Goal: Task Accomplishment & Management: Use online tool/utility

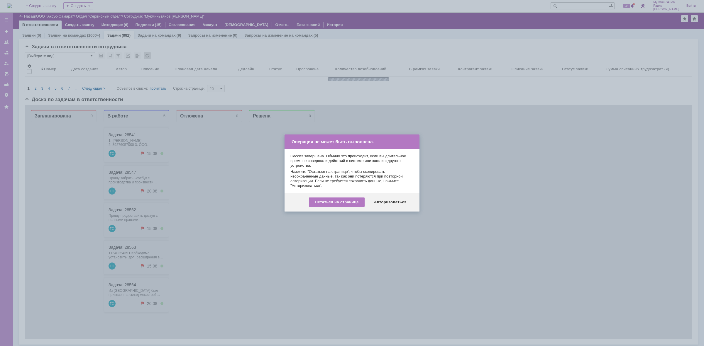
scroll to position [1, 0]
click at [404, 204] on div "Авторизоваться" at bounding box center [390, 202] width 44 height 9
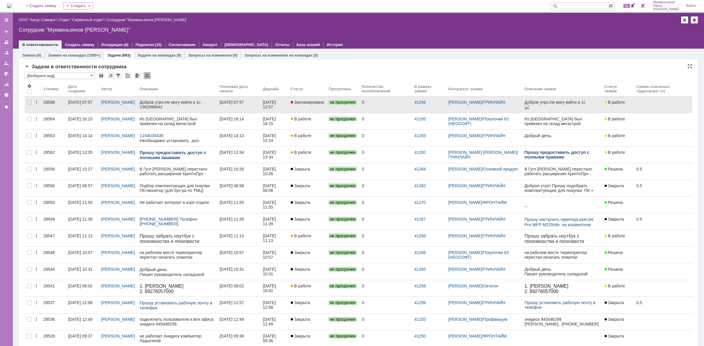
click at [244, 103] on div "[DATE] 07:57" at bounding box center [232, 102] width 24 height 5
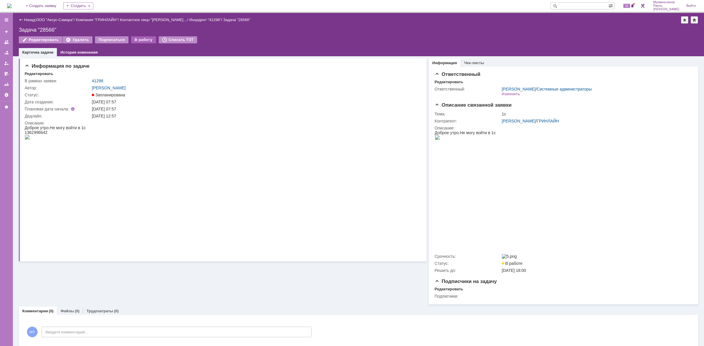
click at [136, 37] on div "В работу" at bounding box center [143, 39] width 25 height 7
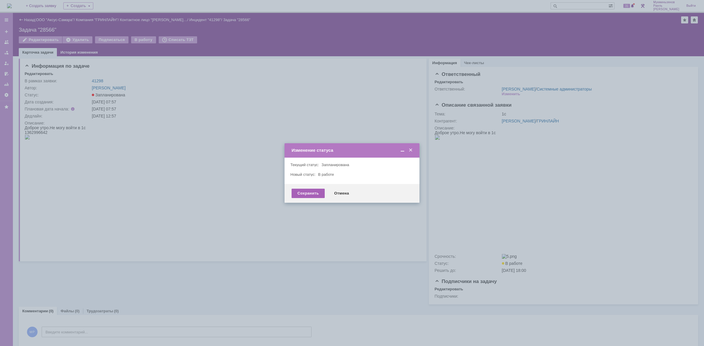
click at [300, 195] on div "Сохранить" at bounding box center [307, 193] width 33 height 9
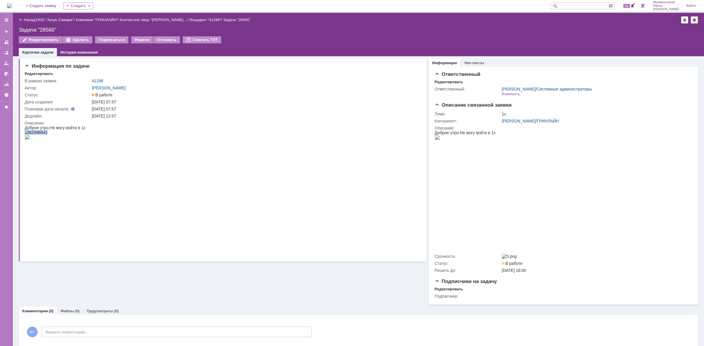
drag, startPoint x: 49, startPoint y: 130, endPoint x: 26, endPoint y: 130, distance: 23.5
click at [26, 130] on div "1362996642" at bounding box center [55, 132] width 61 height 5
copy span "1362996642"
click at [95, 80] on link "41298" at bounding box center [97, 81] width 11 height 5
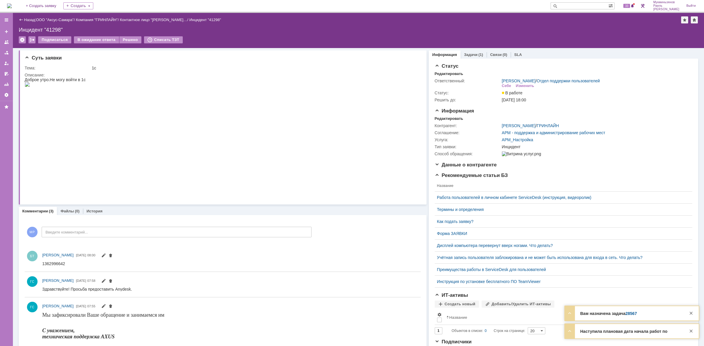
click at [12, 4] on img at bounding box center [9, 6] width 5 height 5
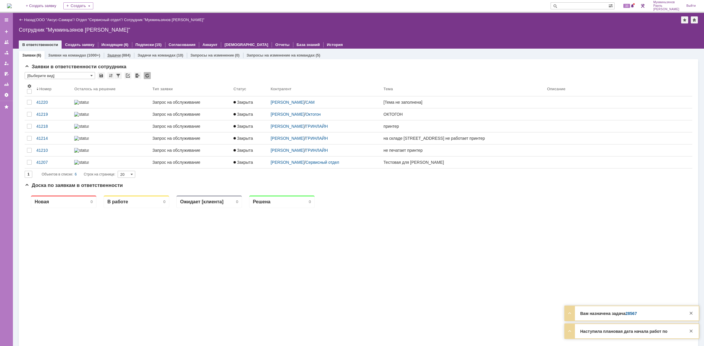
click at [109, 55] on link "Задачи" at bounding box center [113, 55] width 13 height 4
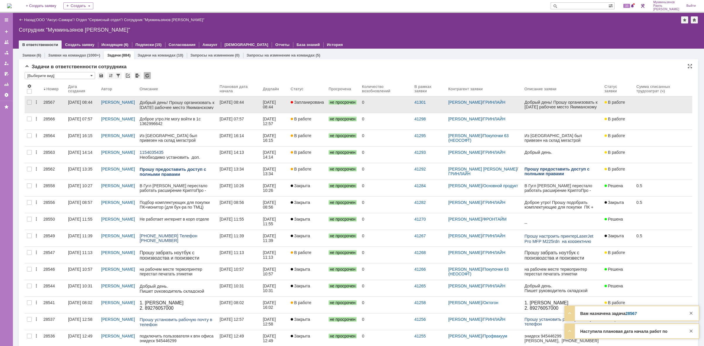
click at [272, 108] on div "[DATE] 08:44" at bounding box center [270, 104] width 14 height 9
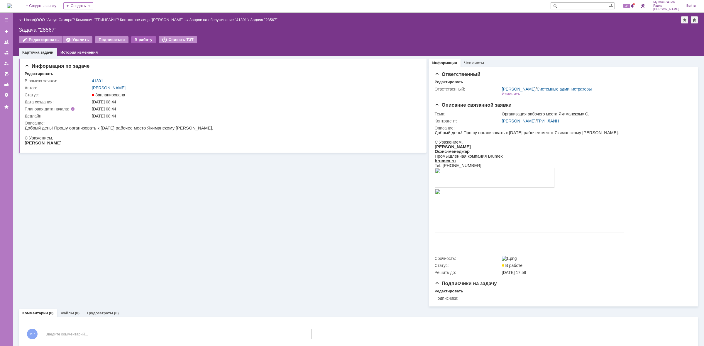
click at [144, 39] on div "В работу" at bounding box center [143, 39] width 25 height 7
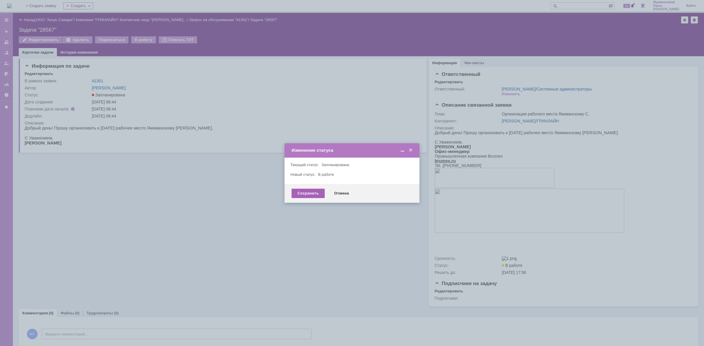
click at [308, 192] on div "Сохранить" at bounding box center [307, 193] width 33 height 9
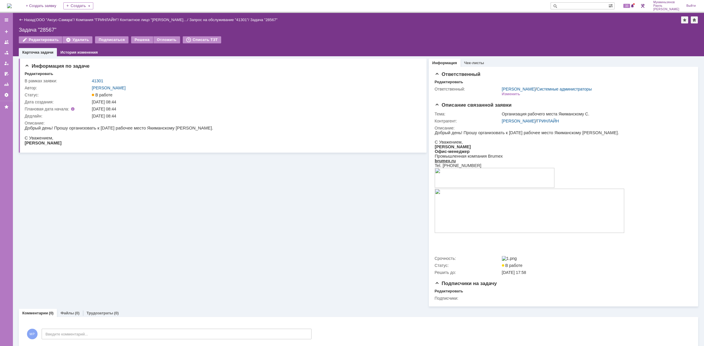
click at [12, 7] on img at bounding box center [9, 6] width 5 height 5
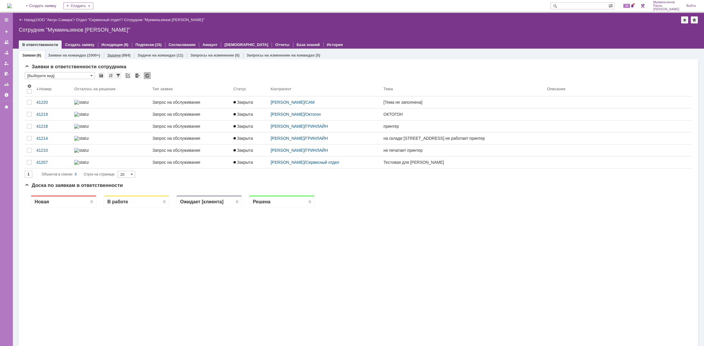
click at [112, 56] on link "Задачи" at bounding box center [113, 55] width 13 height 4
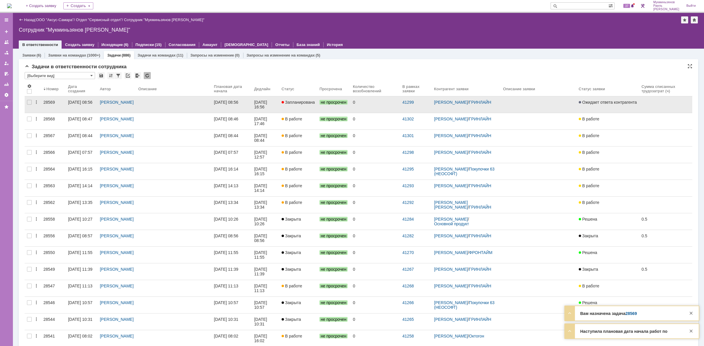
click at [268, 103] on div "[DATE] 16:56" at bounding box center [261, 104] width 14 height 9
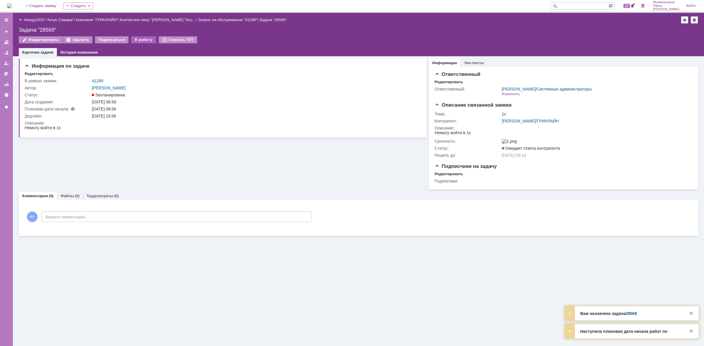
click at [137, 43] on div "В работу" at bounding box center [143, 39] width 25 height 7
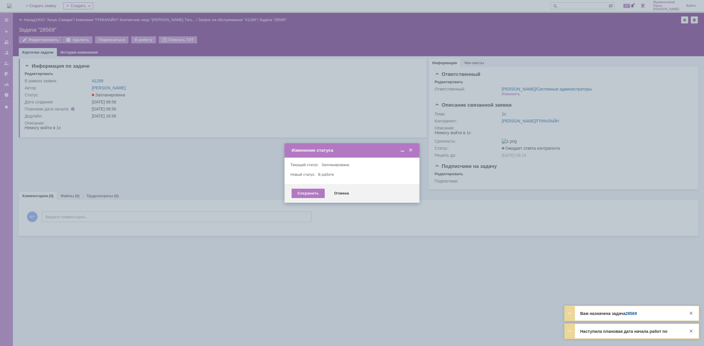
click at [287, 197] on div "Сохранить Отмена" at bounding box center [351, 193] width 135 height 19
click at [292, 193] on div "Сохранить" at bounding box center [307, 193] width 33 height 9
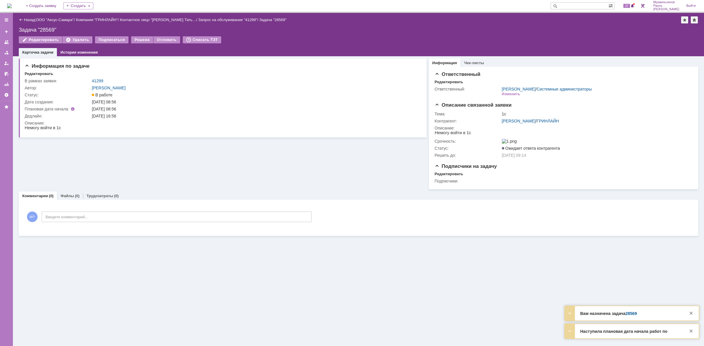
click at [9, 4] on img at bounding box center [9, 6] width 5 height 5
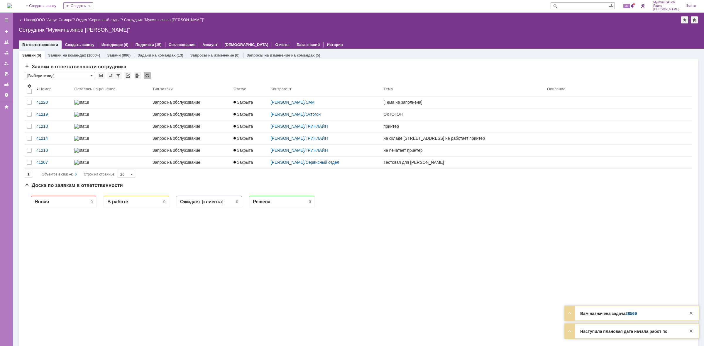
click at [107, 52] on div "Задачи (886)" at bounding box center [119, 55] width 30 height 9
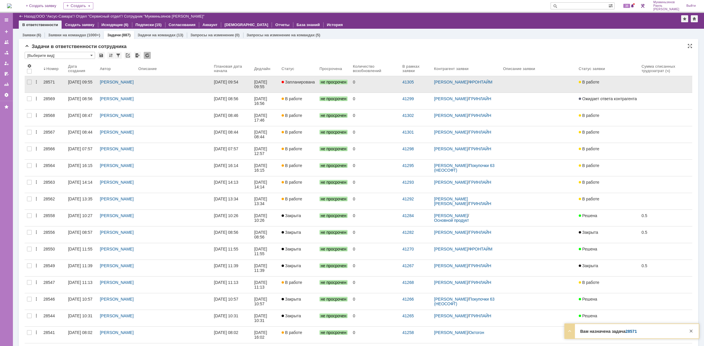
click at [202, 79] on link at bounding box center [174, 84] width 76 height 16
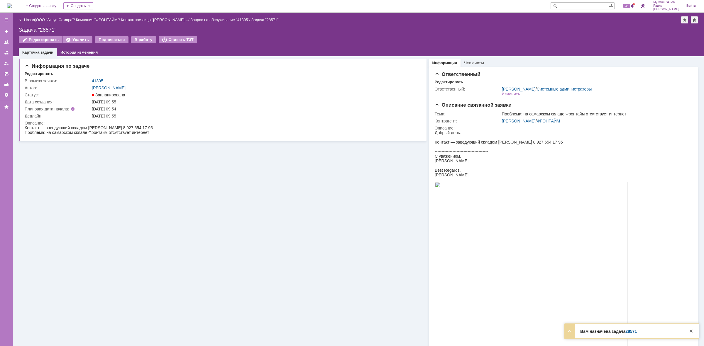
click at [139, 46] on div "Редактировать Удалить Подписаться В работу Списать ТЗТ" at bounding box center [358, 42] width 679 height 12
click at [142, 44] on div "Редактировать Удалить Подписаться В работу Списать ТЗТ" at bounding box center [358, 42] width 679 height 12
click at [143, 41] on div "В работу" at bounding box center [143, 39] width 25 height 7
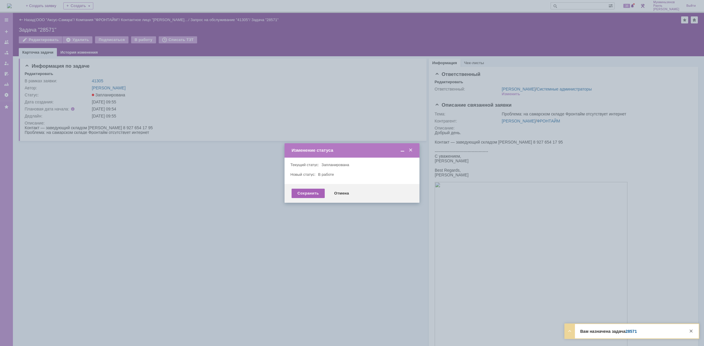
click at [293, 196] on div "Сохранить" at bounding box center [307, 193] width 33 height 9
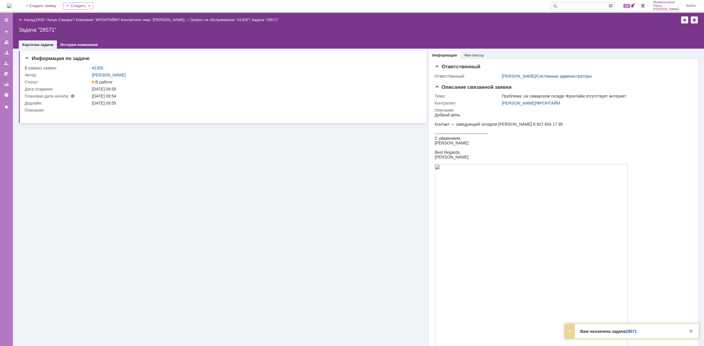
click at [296, 201] on div "Информация по задаче В рамках заявки: 41305 Автор: Галстьян Степан Александрови…" at bounding box center [358, 249] width 679 height 401
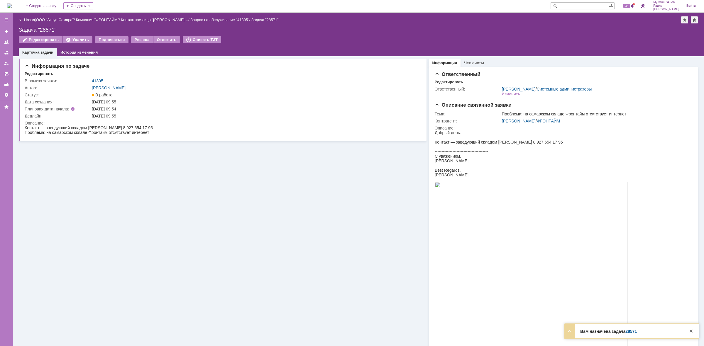
click at [12, 4] on img at bounding box center [9, 6] width 5 height 5
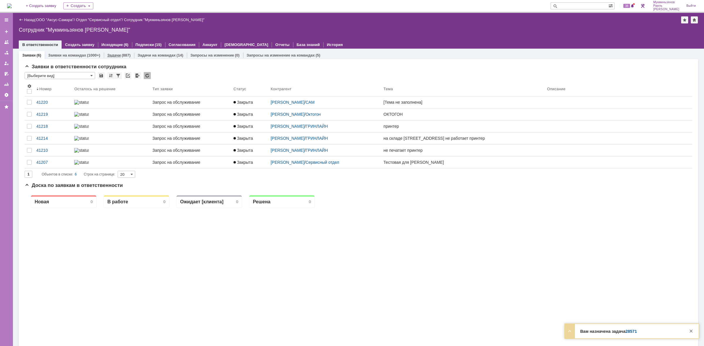
click at [112, 58] on div "Задачи (887)" at bounding box center [119, 55] width 30 height 9
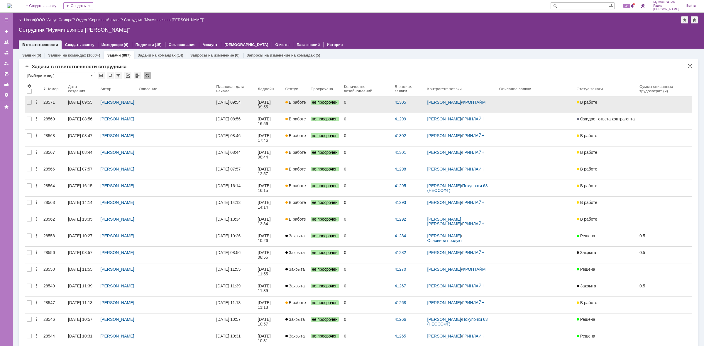
click at [245, 97] on link "[DATE] 09:54" at bounding box center [234, 104] width 41 height 16
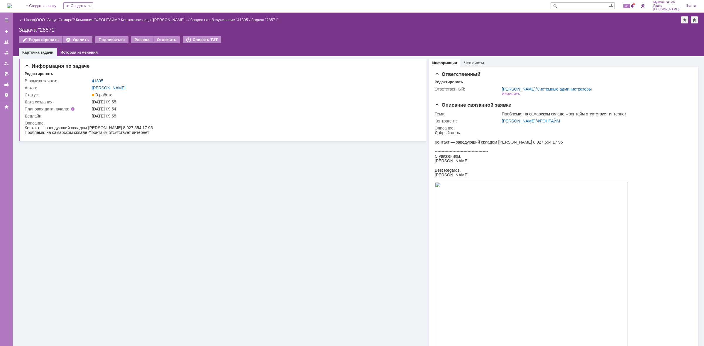
click at [12, 4] on img at bounding box center [9, 6] width 5 height 5
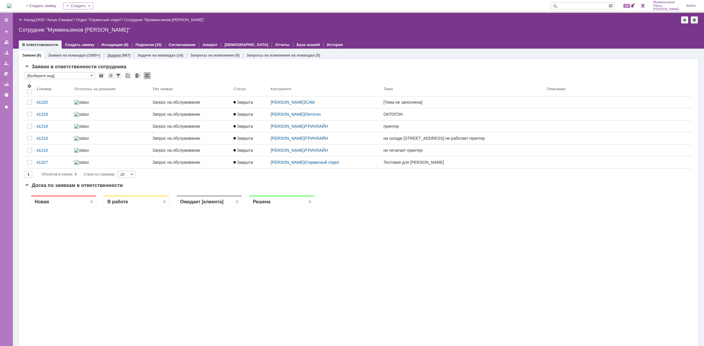
click at [107, 55] on link "Задачи" at bounding box center [113, 55] width 13 height 4
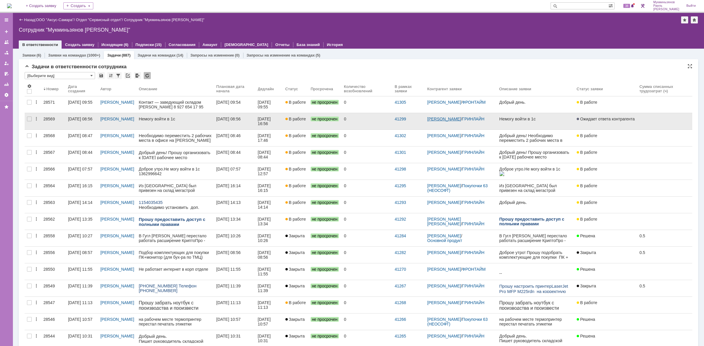
click at [434, 118] on link "[PERSON_NAME]" at bounding box center [444, 119] width 34 height 5
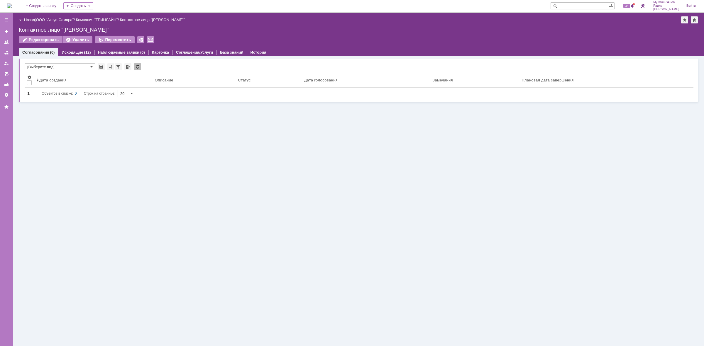
click at [23, 19] on div "Назад" at bounding box center [27, 20] width 16 height 4
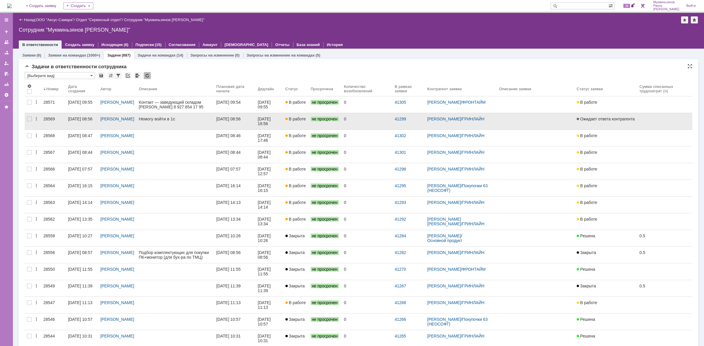
click at [238, 122] on link "[DATE] 08:56" at bounding box center [234, 121] width 41 height 16
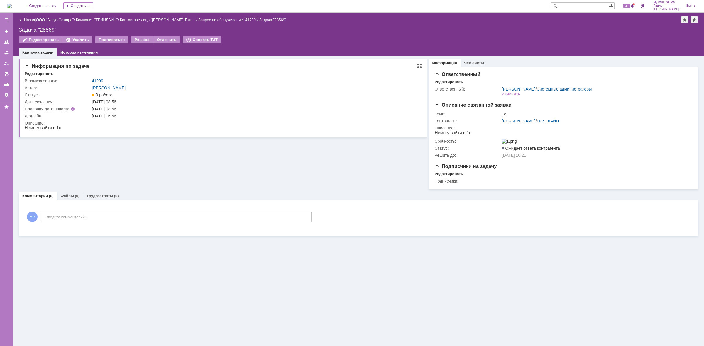
click at [101, 81] on link "41299" at bounding box center [97, 81] width 11 height 5
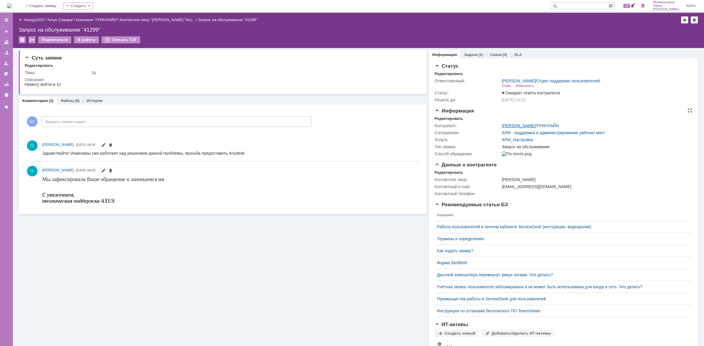
click at [525, 126] on link "[PERSON_NAME]" at bounding box center [519, 125] width 34 height 5
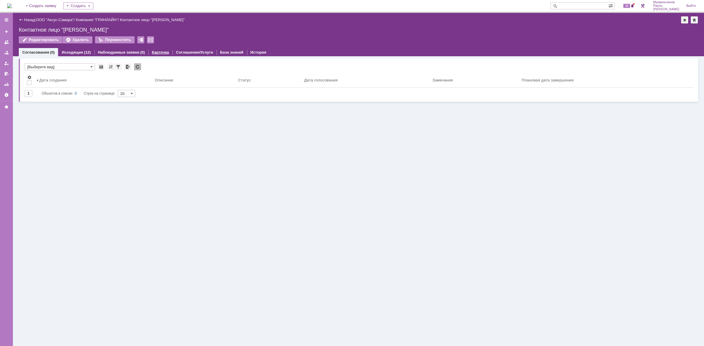
click at [152, 50] on link "Карточка" at bounding box center [160, 52] width 17 height 4
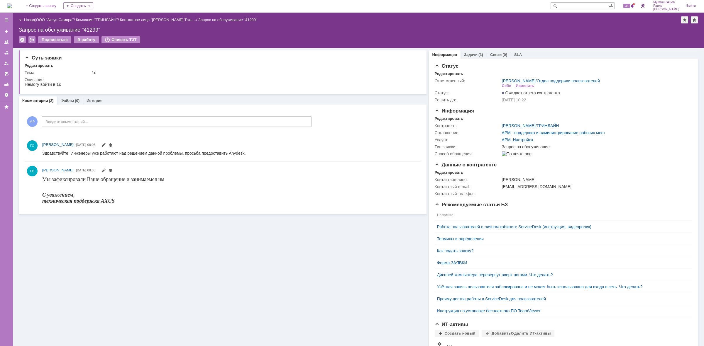
click at [24, 5] on div "На домашнюю + Создать заявку Создать 38 Мукминьзянов Раиль Рамильевич Выйти" at bounding box center [352, 6] width 704 height 13
click at [12, 5] on img at bounding box center [9, 6] width 5 height 5
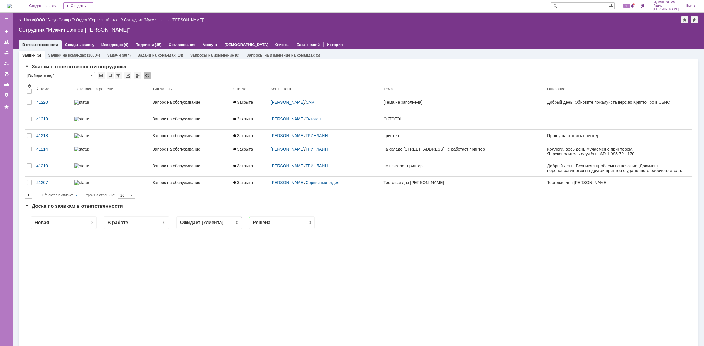
click at [122, 53] on div "(887)" at bounding box center [126, 55] width 9 height 4
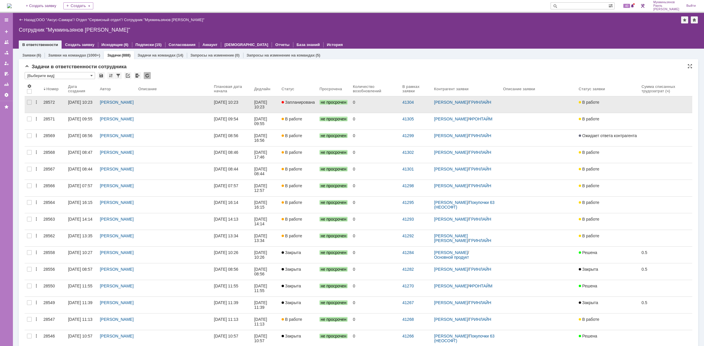
click at [251, 106] on link "[DATE] 10:23" at bounding box center [231, 104] width 40 height 16
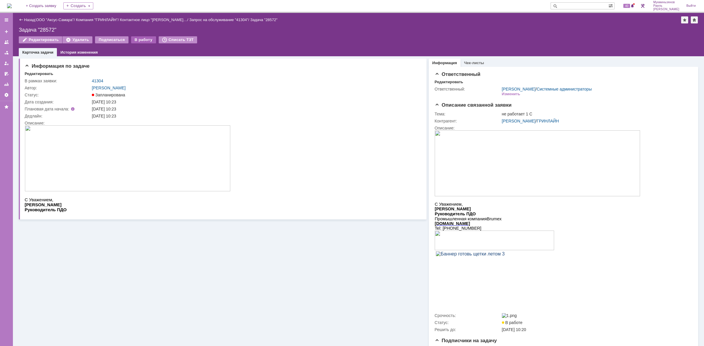
click at [137, 37] on div "В работу" at bounding box center [143, 39] width 25 height 7
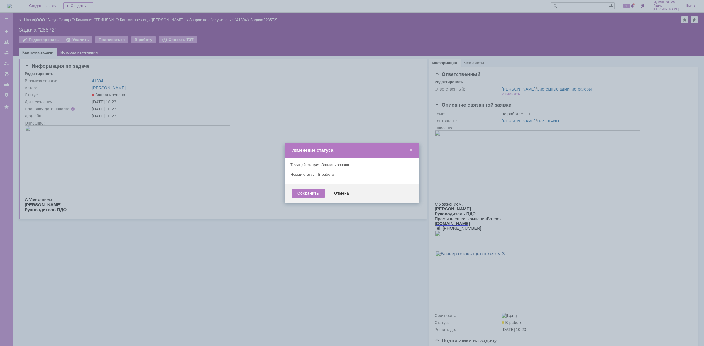
click at [307, 188] on div "Сохранить Отмена" at bounding box center [351, 193] width 135 height 19
click at [308, 192] on div "Сохранить" at bounding box center [307, 193] width 33 height 9
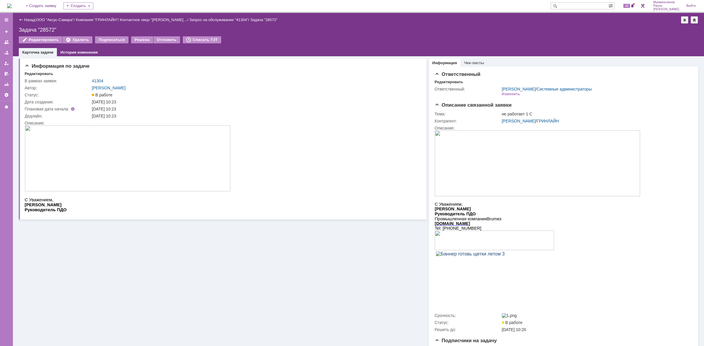
click at [160, 168] on img at bounding box center [128, 159] width 206 height 66
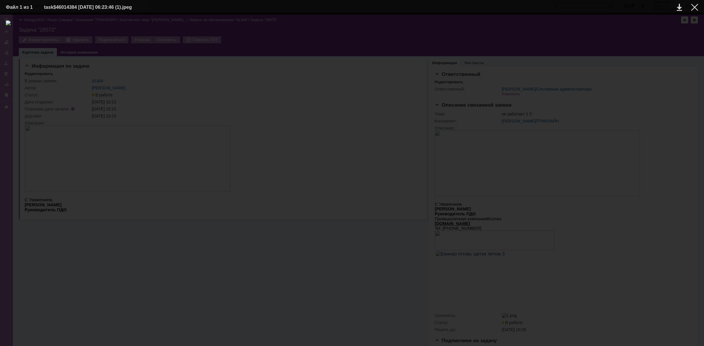
click at [325, 299] on div at bounding box center [352, 181] width 692 height 320
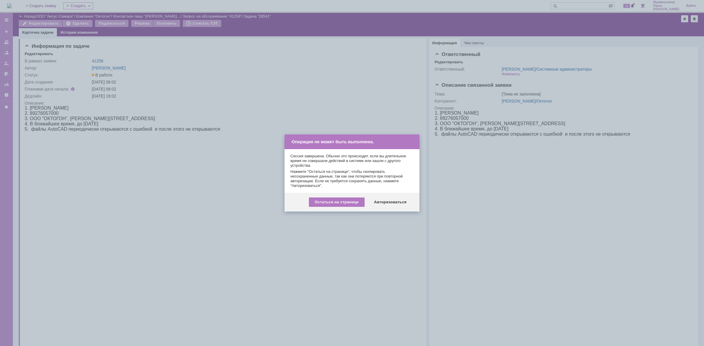
scroll to position [130, 0]
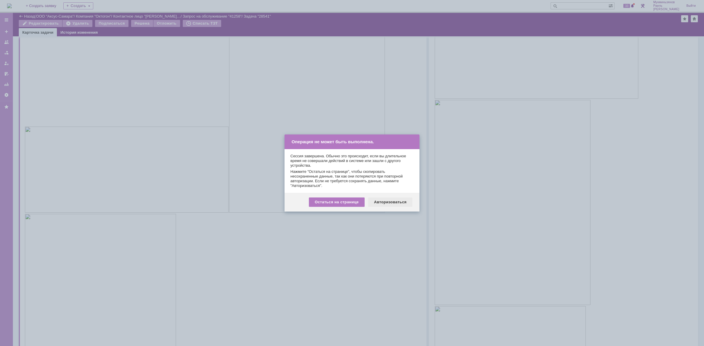
click at [391, 205] on div "Авторизоваться" at bounding box center [390, 202] width 44 height 9
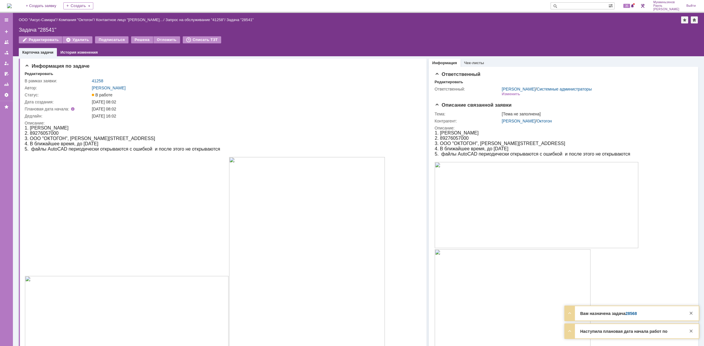
click at [8, 6] on img at bounding box center [9, 6] width 5 height 5
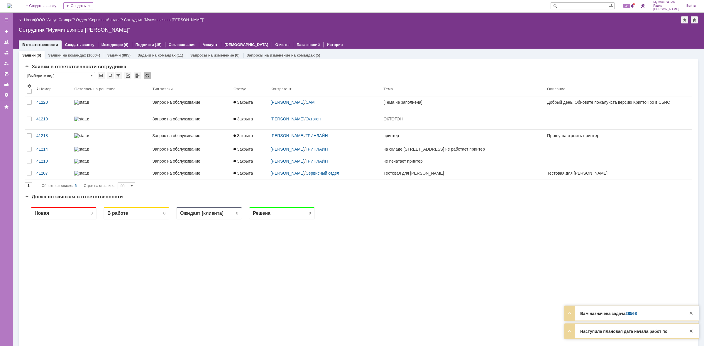
click at [122, 57] on div "Задачи (885)" at bounding box center [119, 55] width 30 height 9
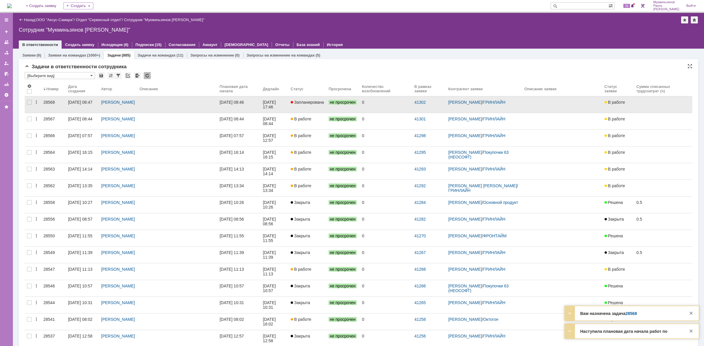
click at [299, 105] on link "Запланирована" at bounding box center [307, 104] width 38 height 16
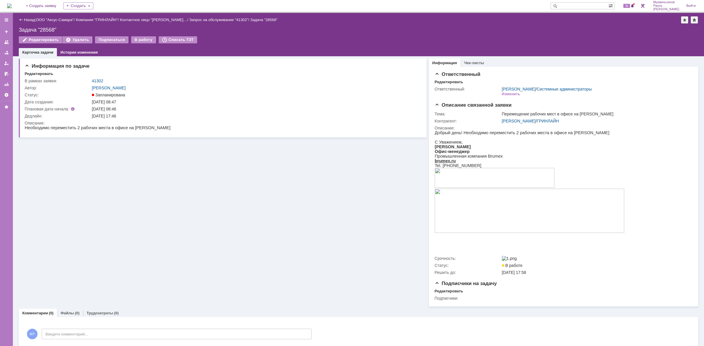
click at [153, 38] on div "Редактировать Удалить Подписаться В работу Списать ТЗТ" at bounding box center [358, 42] width 679 height 12
click at [151, 38] on div "В работу" at bounding box center [143, 39] width 25 height 7
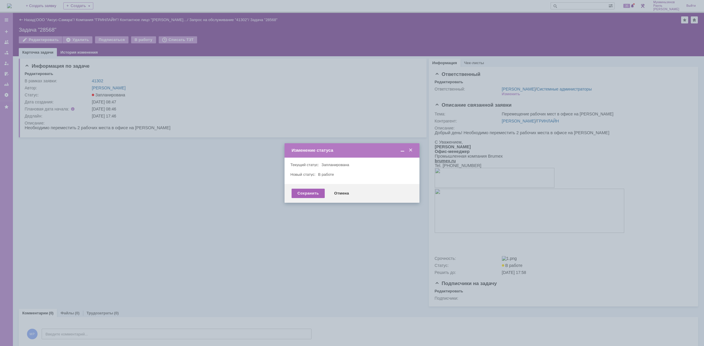
click at [306, 189] on div "Сохранить" at bounding box center [307, 193] width 33 height 9
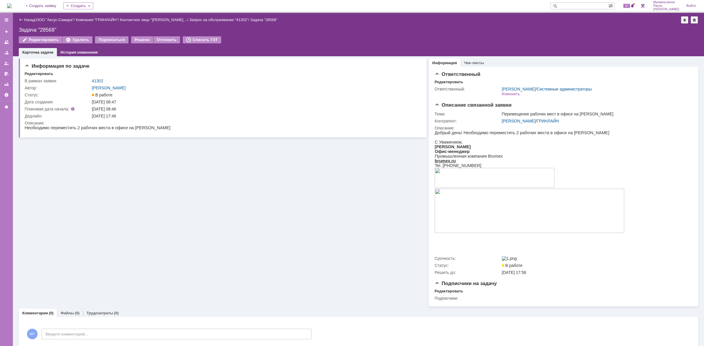
click at [8, 4] on img at bounding box center [9, 6] width 5 height 5
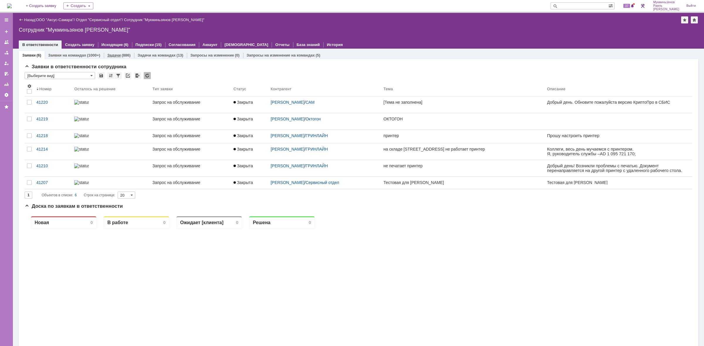
click at [109, 55] on link "Задачи" at bounding box center [113, 55] width 13 height 4
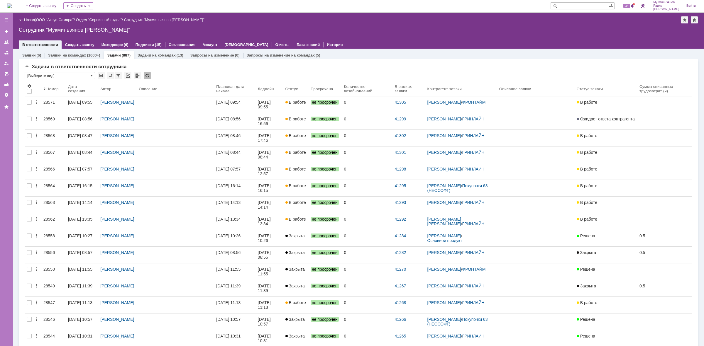
click at [255, 105] on link "[DATE] 09:54" at bounding box center [234, 104] width 41 height 16
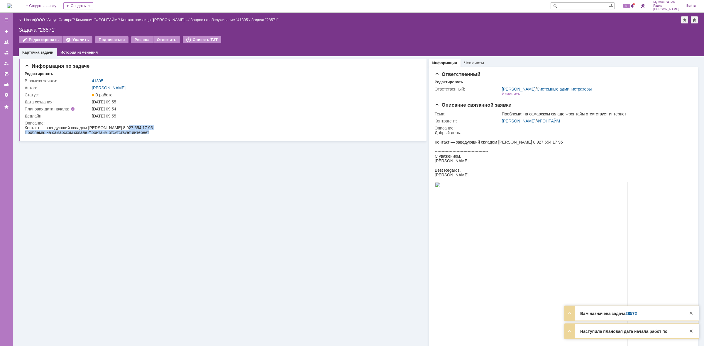
drag, startPoint x: 125, startPoint y: 126, endPoint x: 221, endPoint y: 122, distance: 96.3
click at [221, 126] on html "Контакт — заведующий складом Александр Кичаев 8 927 654 17 95 Проблема: на сама…" at bounding box center [221, 130] width 393 height 9
click at [213, 122] on div "Описание:" at bounding box center [221, 123] width 393 height 5
click at [59, 127] on span "Контакт — заведующий складом Александр Кичаев 8 927 654 17 95" at bounding box center [89, 128] width 128 height 5
drag, startPoint x: 33, startPoint y: 129, endPoint x: 113, endPoint y: 128, distance: 80.4
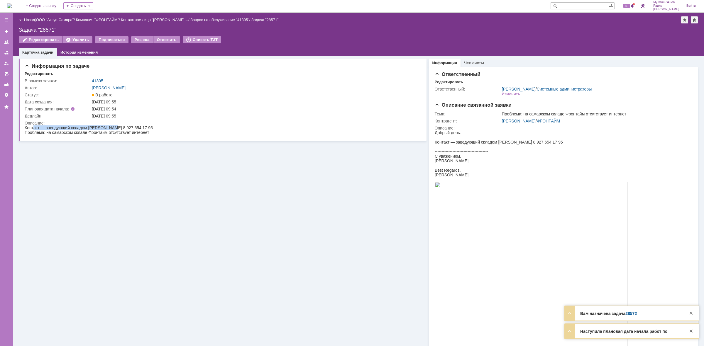
click at [113, 128] on span "Контакт — заведующий складом Александр Кичаев 8 927 654 17 95" at bounding box center [89, 128] width 128 height 5
click at [109, 128] on span "Контакт — заведующий складом Александр Кичаев 8 927 654 17 95" at bounding box center [89, 128] width 128 height 5
drag, startPoint x: 121, startPoint y: 127, endPoint x: 160, endPoint y: 126, distance: 38.7
click at [160, 126] on html "Контакт — заведующий складом Александр Кичаев 8 927 654 17 95 Проблема: на сама…" at bounding box center [221, 130] width 393 height 9
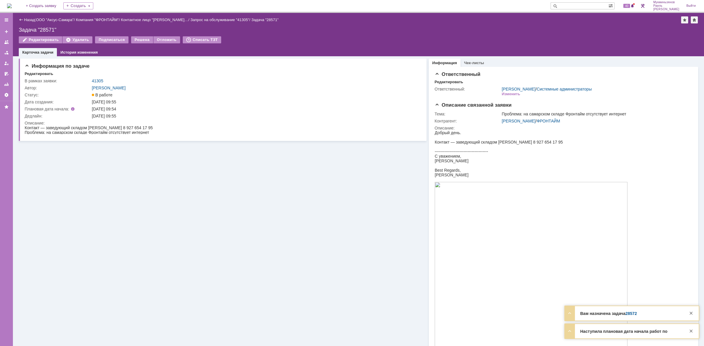
click at [119, 126] on span "Контакт — заведующий складом Александр Кичаев 8 927 654 17 95" at bounding box center [89, 128] width 128 height 5
drag, startPoint x: 125, startPoint y: 127, endPoint x: 175, endPoint y: 125, distance: 50.2
click at [175, 126] on html "Контакт — заведующий складом Александр Кичаев 8 927 654 17 95 Проблема: на сама…" at bounding box center [221, 130] width 393 height 9
click at [170, 126] on html "Контакт — заведующий складом Александр Кичаев 8 927 654 17 95 Проблема: на сама…" at bounding box center [221, 130] width 393 height 9
drag, startPoint x: 157, startPoint y: 127, endPoint x: 50, endPoint y: 128, distance: 106.2
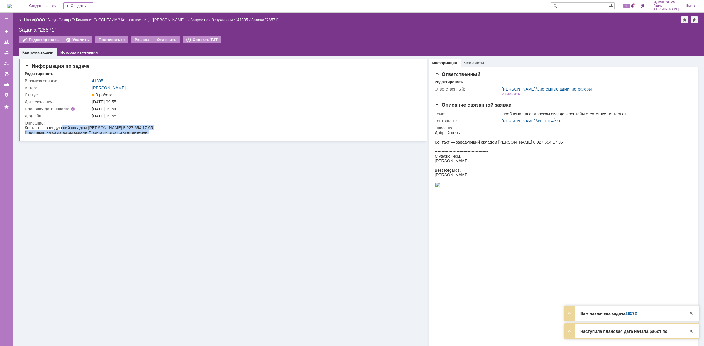
click at [58, 126] on html "Контакт — заведующий складом Александр Кичаев 8 927 654 17 95 Проблема: на сама…" at bounding box center [221, 130] width 393 height 9
drag, startPoint x: 50, startPoint y: 128, endPoint x: 56, endPoint y: 132, distance: 7.4
click at [50, 128] on span "Контакт — заведующий складом Александр Кичаев 8 927 654 17 95" at bounding box center [89, 128] width 128 height 5
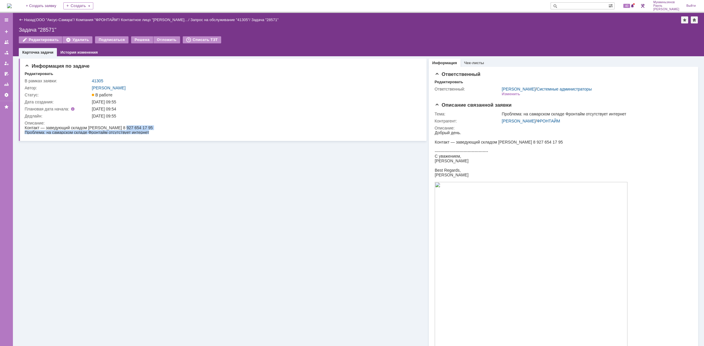
drag, startPoint x: 123, startPoint y: 127, endPoint x: 174, endPoint y: 123, distance: 51.5
click at [174, 126] on html "Контакт — заведующий складом Александр Кичаев 8 927 654 17 95 Проблема: на сама…" at bounding box center [221, 130] width 393 height 9
click at [174, 123] on div "Описание:" at bounding box center [221, 123] width 393 height 5
click at [164, 126] on html "Контакт — заведующий складом Александр Кичаев 8 927 654 17 95 Проблема: на сама…" at bounding box center [221, 130] width 393 height 9
drag, startPoint x: 46, startPoint y: 129, endPoint x: 96, endPoint y: 126, distance: 50.5
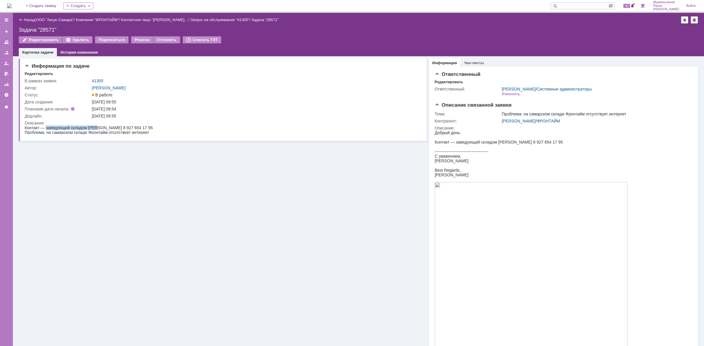
click at [96, 126] on span "Контакт — заведующий складом [PERSON_NAME] 8 927 654 17 95" at bounding box center [89, 128] width 128 height 5
click at [72, 125] on div "Описание:" at bounding box center [221, 123] width 393 height 5
click at [71, 128] on span "Контакт — заведующий складом [PERSON_NAME] 8 927 654 17 95" at bounding box center [89, 128] width 128 height 5
drag, startPoint x: 123, startPoint y: 126, endPoint x: 23, endPoint y: 127, distance: 99.7
click at [25, 127] on html "Контакт — заведующий складом Александр Кичаев 8 927 654 17 95 Проблема: на сама…" at bounding box center [221, 130] width 393 height 9
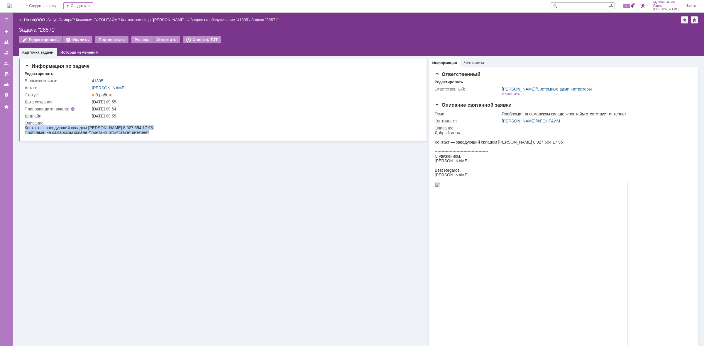
drag, startPoint x: 152, startPoint y: 132, endPoint x: 10, endPoint y: 130, distance: 142.5
click at [25, 130] on html "Контакт — заведующий складом Александр Кичаев 8 927 654 17 95 Проблема: на сама…" at bounding box center [221, 130] width 393 height 9
click at [49, 131] on span "Проблема: на самарском складе Фронтайм отсутствует интернет" at bounding box center [87, 132] width 124 height 5
drag, startPoint x: 61, startPoint y: 127, endPoint x: 127, endPoint y: 125, distance: 66.0
click at [127, 126] on span "Контакт — заведующий складом [PERSON_NAME] 8 927 654 17 95" at bounding box center [89, 128] width 128 height 5
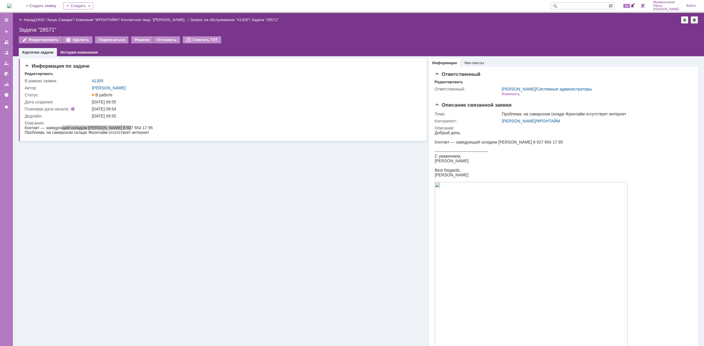
click at [127, 126] on iframe at bounding box center [221, 130] width 393 height 9
click at [130, 126] on span "Контакт — заведующий складом [PERSON_NAME] 8 927 654 17 95" at bounding box center [89, 128] width 128 height 5
drag, startPoint x: 147, startPoint y: 128, endPoint x: 69, endPoint y: 123, distance: 77.9
click at [69, 126] on html "Контакт — заведующий складом Александр Кичаев 8 927 654 17 95 Проблема: на сама…" at bounding box center [221, 130] width 393 height 9
click at [69, 123] on div "Описание:" at bounding box center [221, 123] width 393 height 5
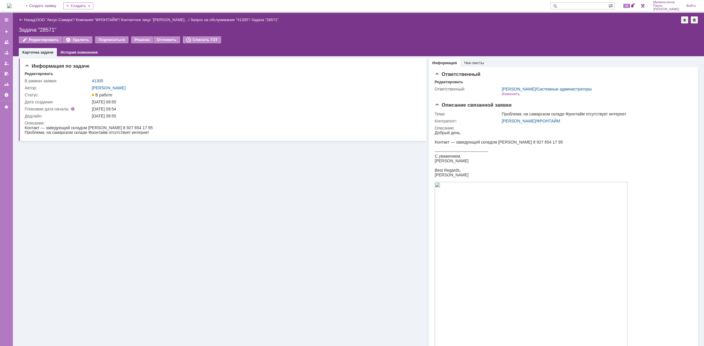
click at [57, 130] on span "Проблема: на самарском складе Фронтайм отсутствует интернет" at bounding box center [87, 132] width 124 height 5
drag, startPoint x: 57, startPoint y: 127, endPoint x: 25, endPoint y: 250, distance: 127.2
click at [25, 126] on html "Контакт — заведующий складом Александр Кичаев 8 927 654 17 95 Проблема: на сама…" at bounding box center [221, 130] width 393 height 9
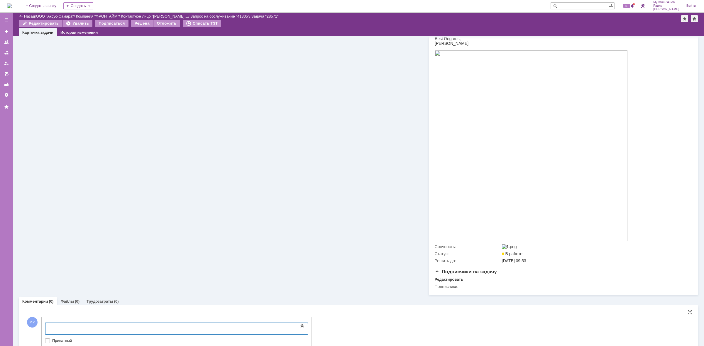
drag, startPoint x: 158, startPoint y: 650, endPoint x: 116, endPoint y: 330, distance: 323.0
click at [116, 330] on div at bounding box center [92, 328] width 83 height 5
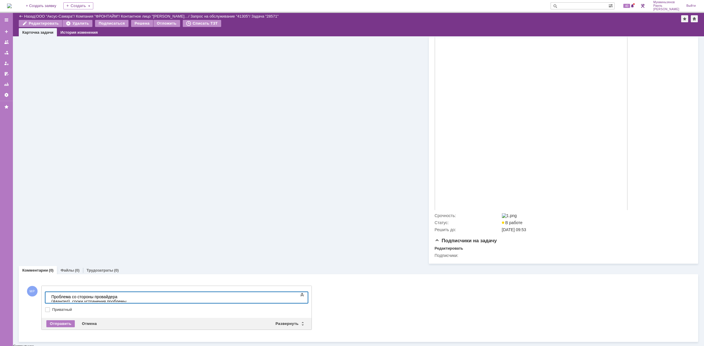
scroll to position [143, 0]
drag, startPoint x: 236, startPoint y: 297, endPoint x: 3, endPoint y: 294, distance: 232.6
click at [49, 294] on html "Проблема со стороны провайдера (Авантел), сроки устранения проблемы поставили 4…" at bounding box center [93, 302] width 88 height 19
copy div "Проблема со стороны провайдера (Авантел), сроки устранения проблемы поставили 4…"
click at [55, 327] on div "Отправить" at bounding box center [60, 324] width 28 height 7
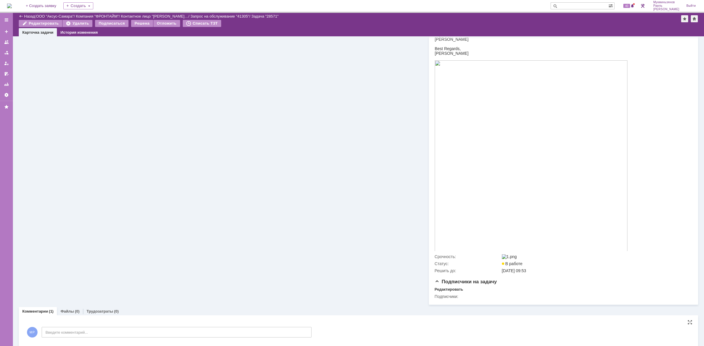
scroll to position [0, 0]
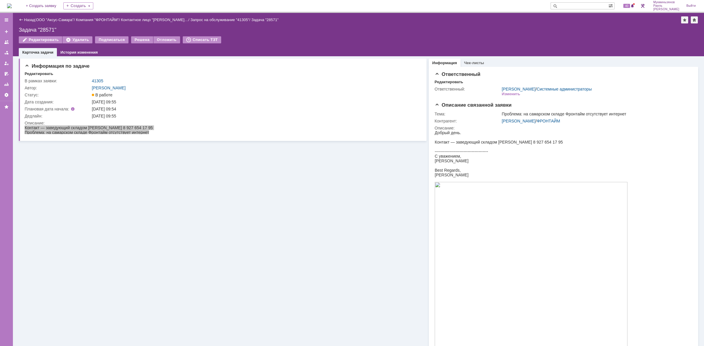
click at [12, 6] on img at bounding box center [9, 6] width 5 height 5
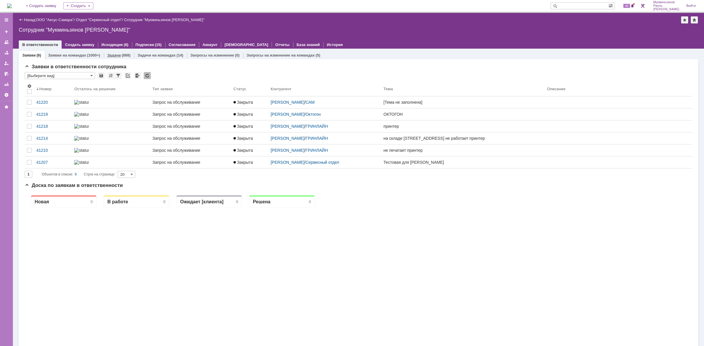
click at [115, 54] on link "Задачи" at bounding box center [113, 55] width 13 height 4
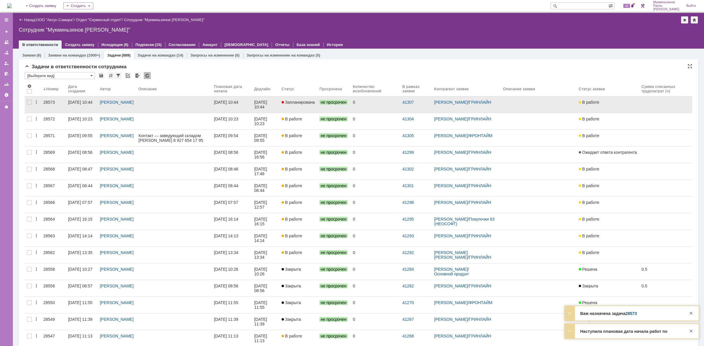
click at [304, 108] on link "Запланирована" at bounding box center [298, 104] width 38 height 16
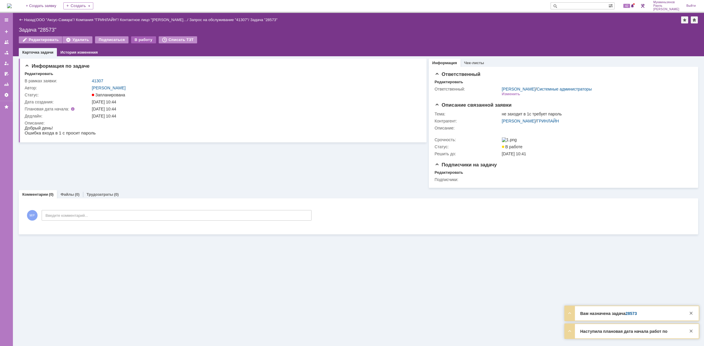
click at [148, 35] on div "Назад | ООО "Аксус-Самара" / Компания "ГРИНЛАЙН" / Контактное лицо "Хабирова Ди…" at bounding box center [358, 34] width 691 height 43
click at [147, 40] on div "В работу" at bounding box center [143, 39] width 25 height 7
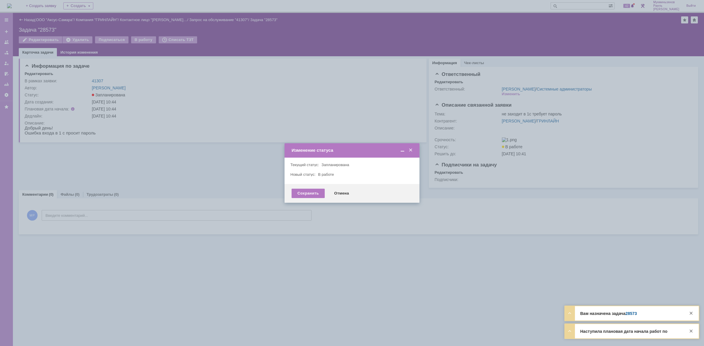
click at [283, 194] on div at bounding box center [352, 173] width 704 height 346
click at [301, 195] on div "Сохранить" at bounding box center [307, 193] width 33 height 9
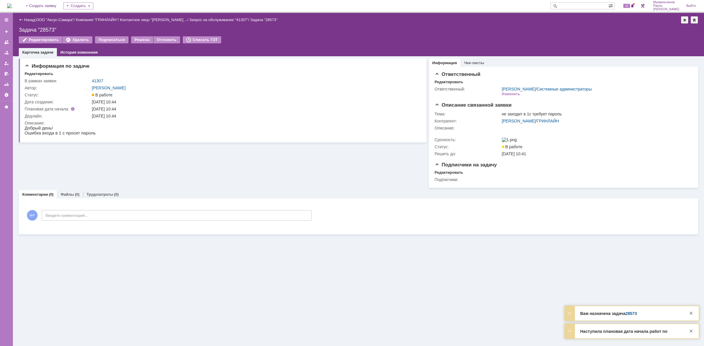
click at [12, 4] on img at bounding box center [9, 6] width 5 height 5
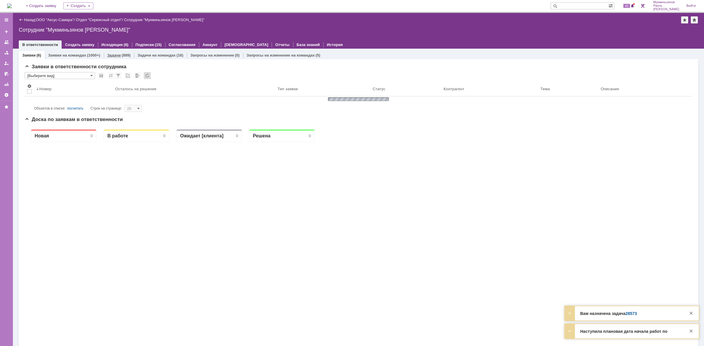
click at [117, 51] on div "Задачи (889)" at bounding box center [119, 55] width 30 height 9
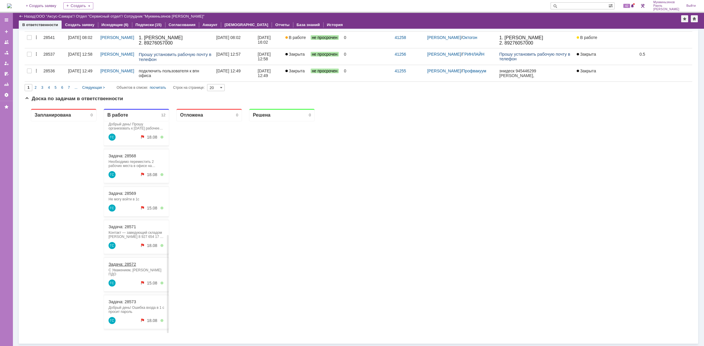
click at [133, 265] on link "Задача: 28572" at bounding box center [122, 264] width 28 height 5
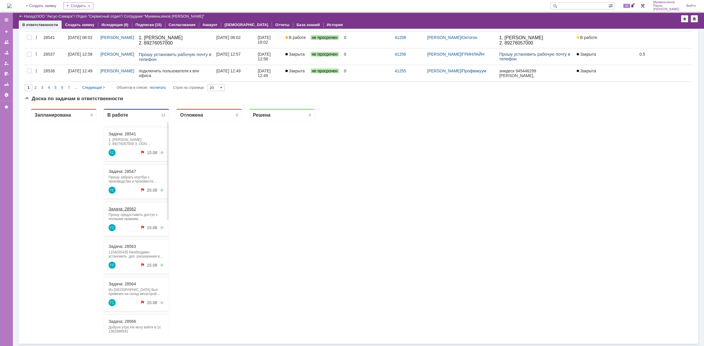
click at [127, 209] on link "Задача: 28562" at bounding box center [122, 209] width 28 height 5
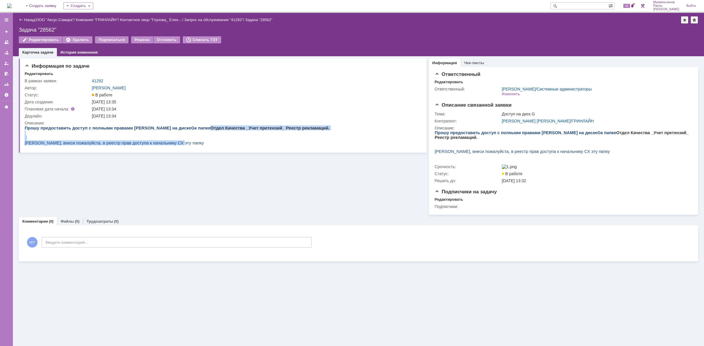
drag, startPoint x: 192, startPoint y: 126, endPoint x: 315, endPoint y: 128, distance: 123.5
click at [315, 128] on html "Прошу предоставить доступ с полными правами Гаджиеву Видади на диске G к папке …" at bounding box center [221, 136] width 393 height 20
click at [315, 130] on html "Прошу предоставить доступ с полными правами Гаджиеву Видади на диске G к папке …" at bounding box center [221, 136] width 393 height 20
drag, startPoint x: 283, startPoint y: 140, endPoint x: 26, endPoint y: 123, distance: 258.4
click at [26, 126] on html "Прошу предоставить доступ с полными правами Гаджиеву Видади на диске G к папке …" at bounding box center [221, 136] width 393 height 20
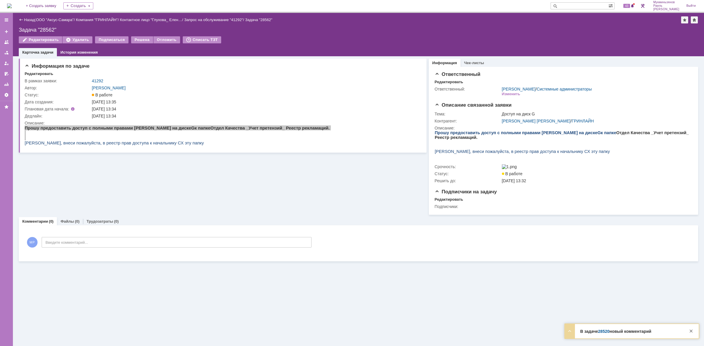
click at [12, 4] on img at bounding box center [9, 6] width 5 height 5
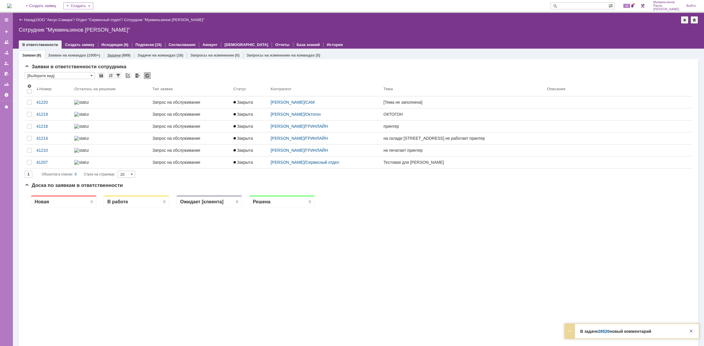
click at [115, 54] on link "Задачи" at bounding box center [113, 55] width 13 height 4
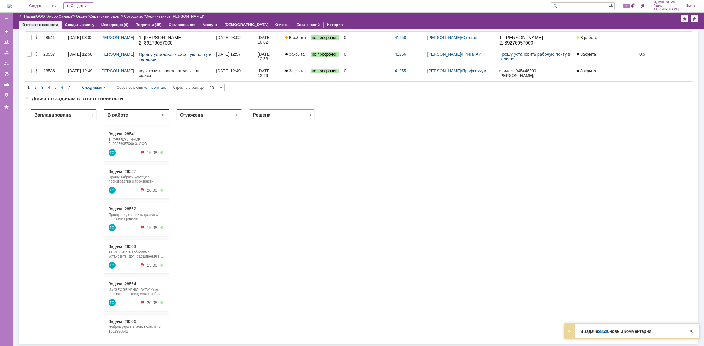
click at [605, 332] on link "28520" at bounding box center [603, 331] width 11 height 5
